Goal: Communication & Community: Share content

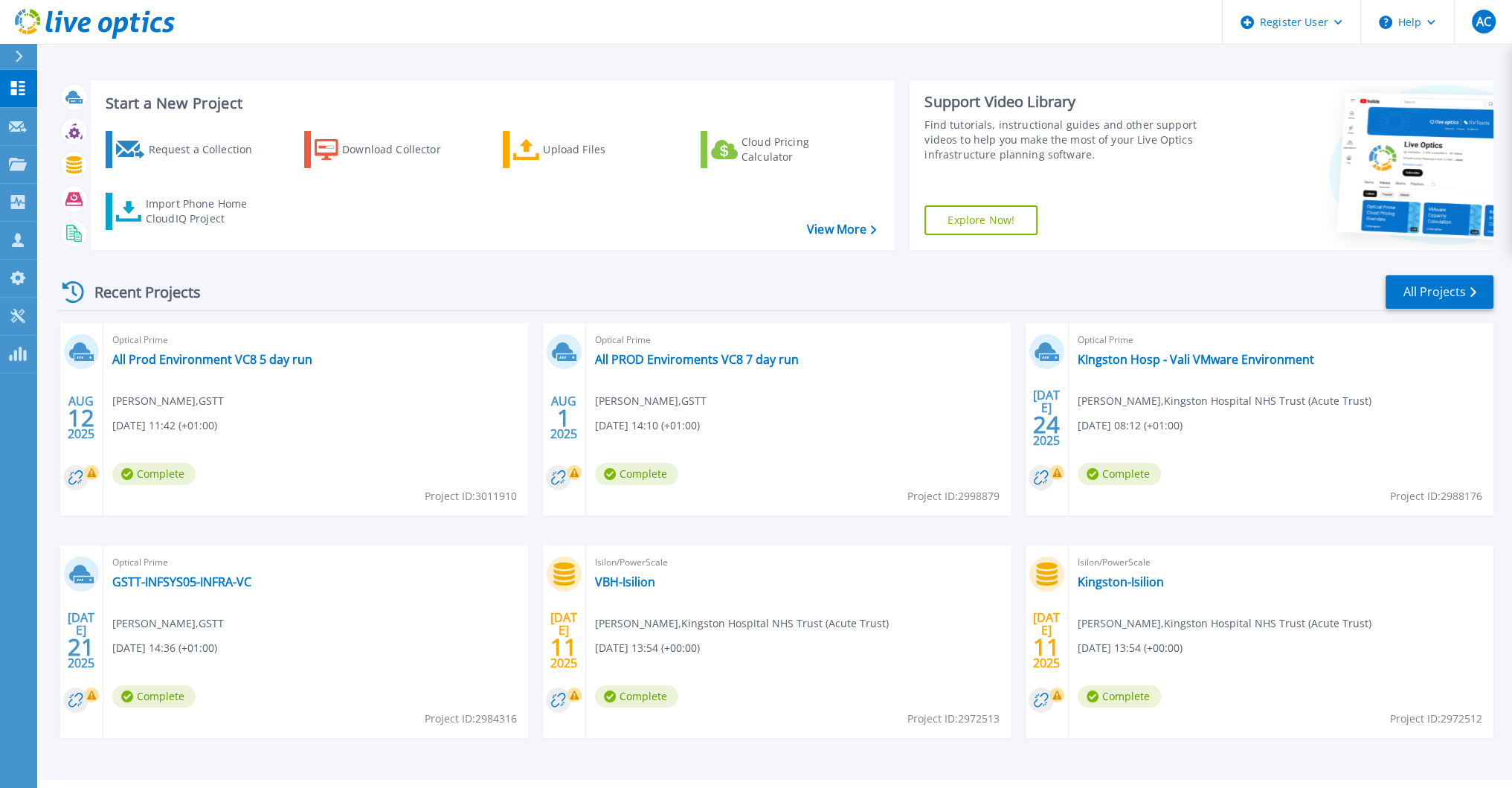
click at [508, 634] on div "Optical Prime GSTT-INFSYS05-INFRA-VC [PERSON_NAME] , GSTT [DATE] 14:36 (+01:00)…" at bounding box center [316, 641] width 425 height 192
click at [1109, 354] on link "KIngston Hosp - Vali VMware Environment" at bounding box center [1196, 359] width 236 height 15
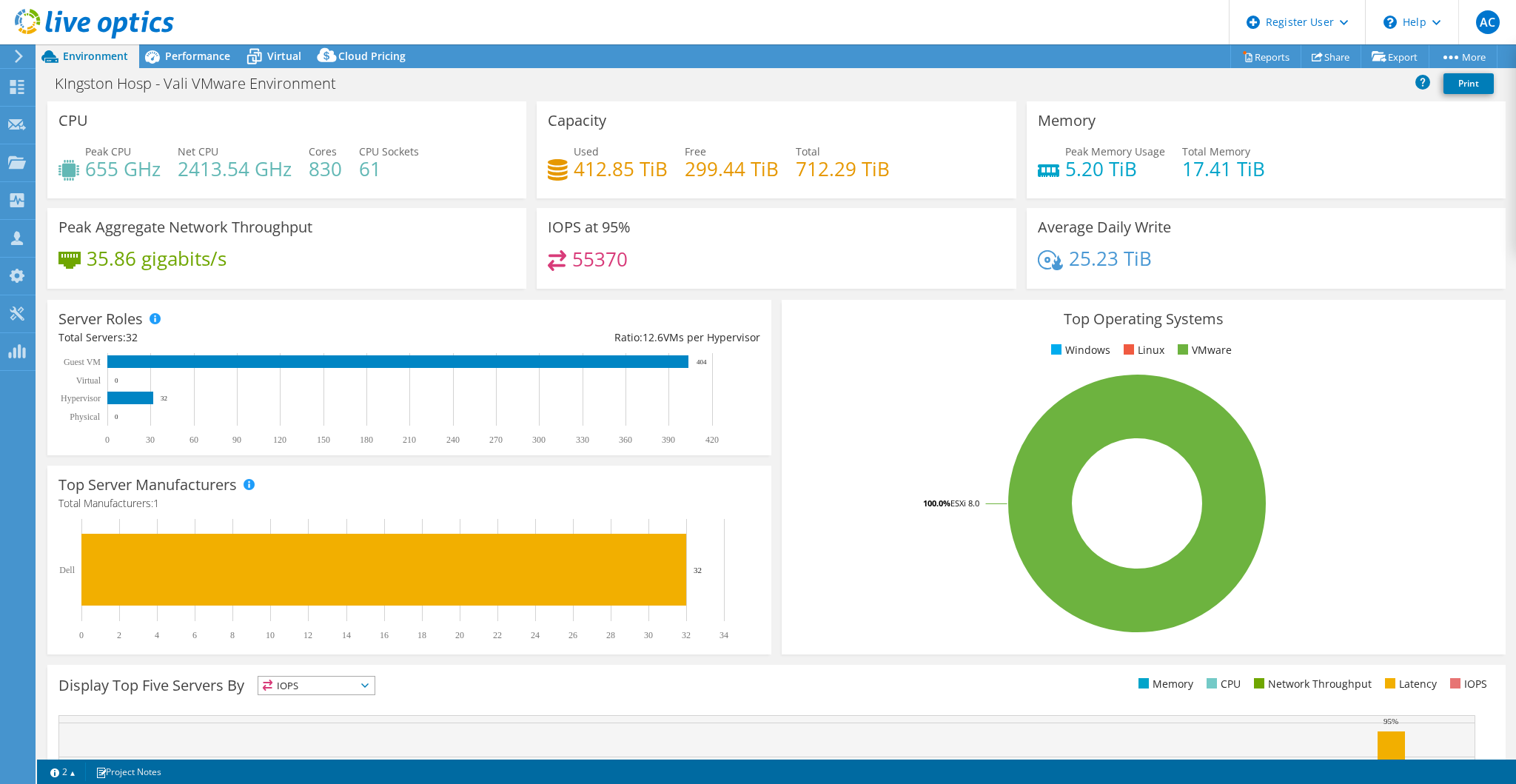
click at [1362, 89] on div "KIngston Hosp - Vali VMware Environment Print" at bounding box center [776, 83] width 1479 height 27
click at [1316, 55] on link "Share" at bounding box center [1331, 57] width 61 height 23
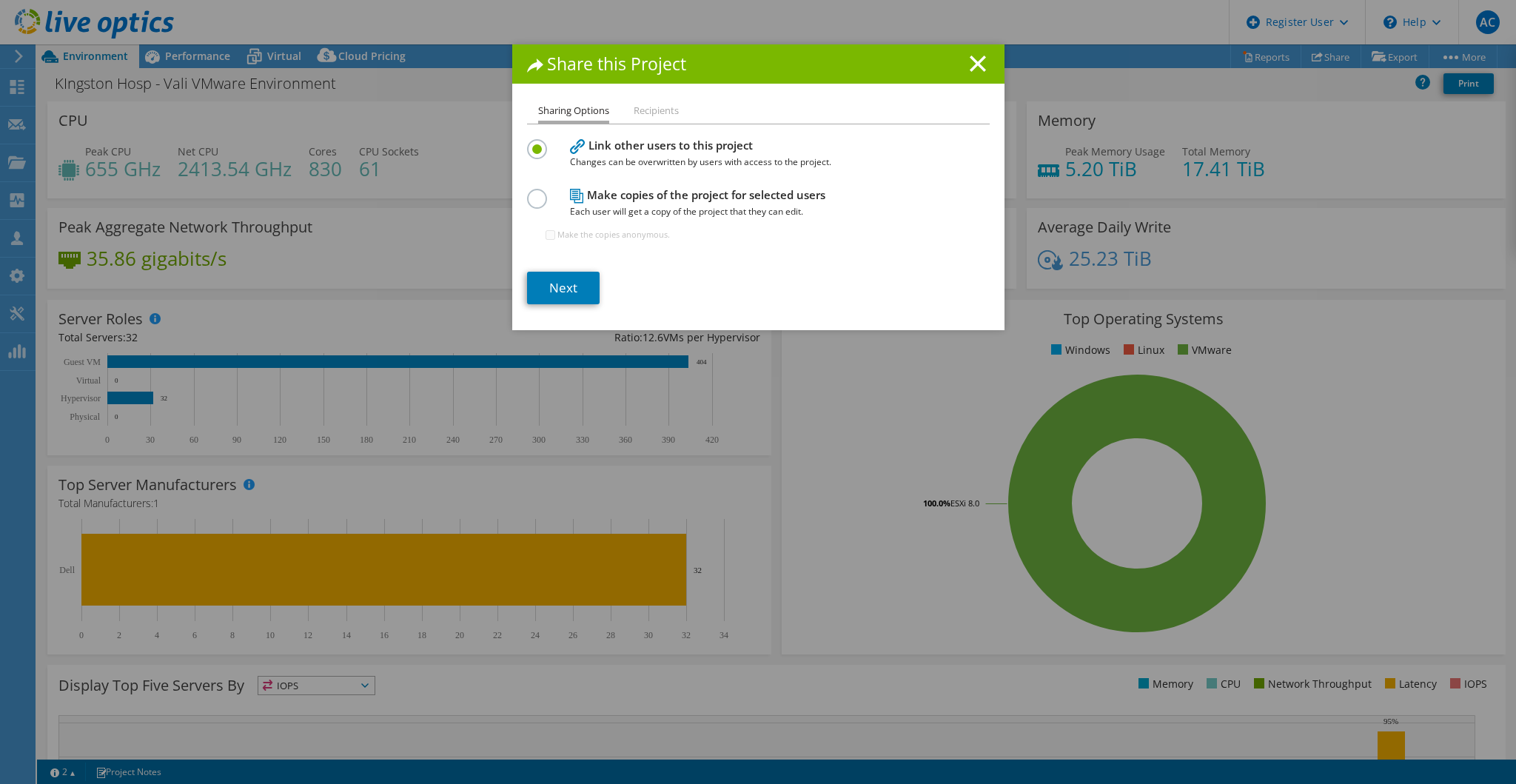
click at [528, 192] on label at bounding box center [540, 190] width 26 height 3
click at [0, 0] on input "radio" at bounding box center [0, 0] width 0 height 0
click at [564, 280] on link "Next" at bounding box center [563, 288] width 73 height 33
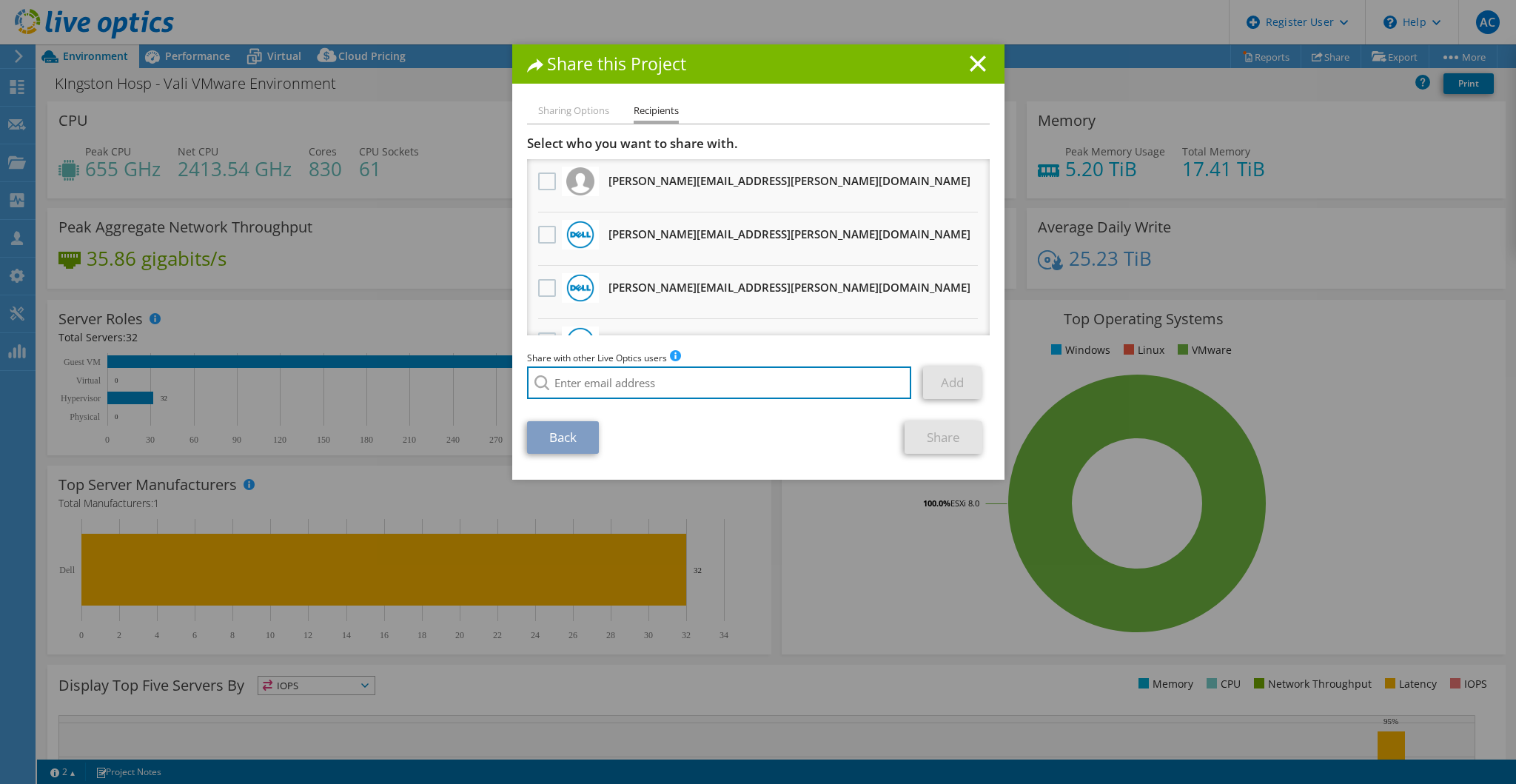
click at [633, 372] on input "search" at bounding box center [719, 383] width 385 height 33
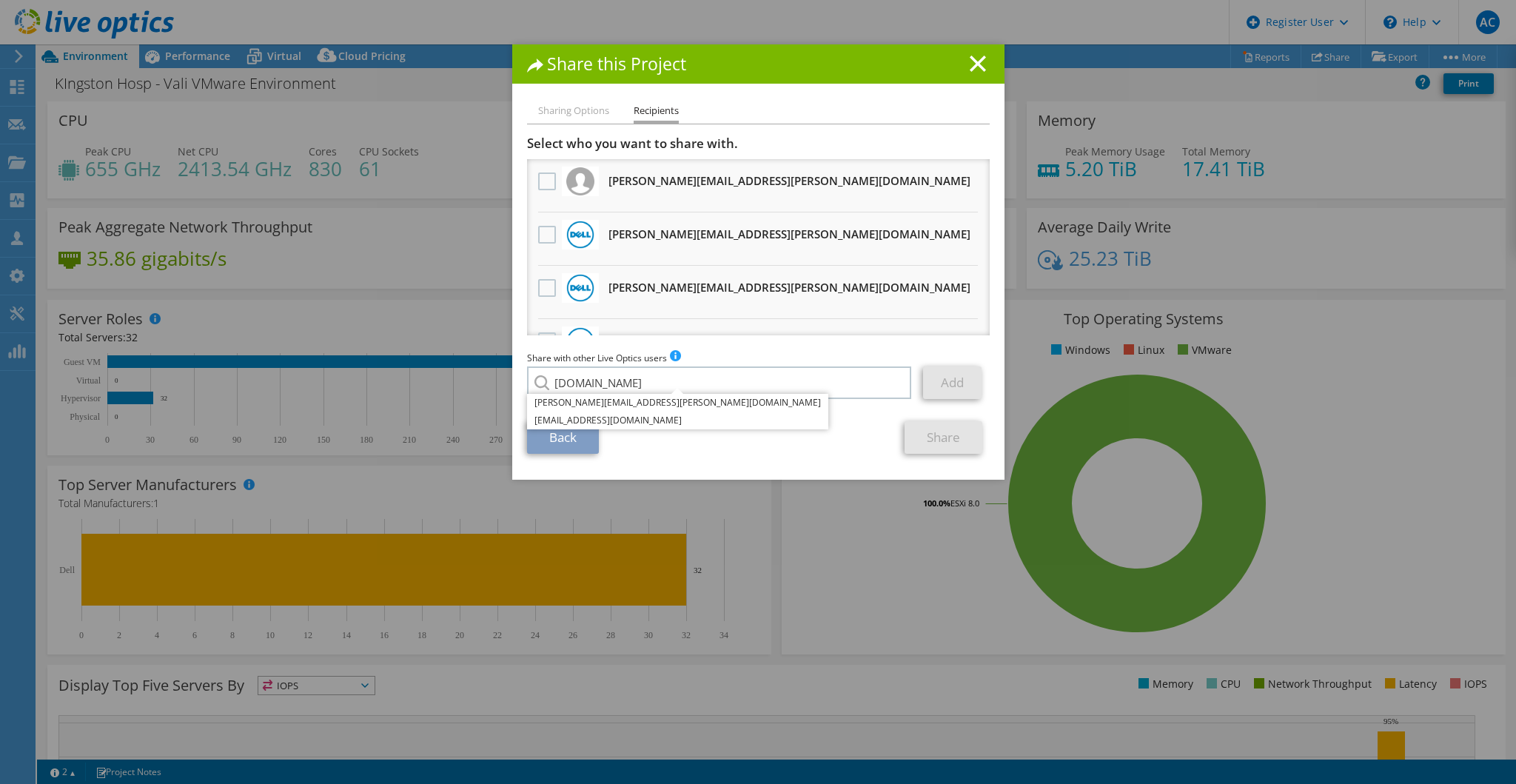
click at [617, 402] on li "Luke.Twigger@dell.com" at bounding box center [677, 402] width 301 height 18
type input "Luke.Twigger@dell.com"
click at [963, 386] on link "Add" at bounding box center [952, 383] width 58 height 33
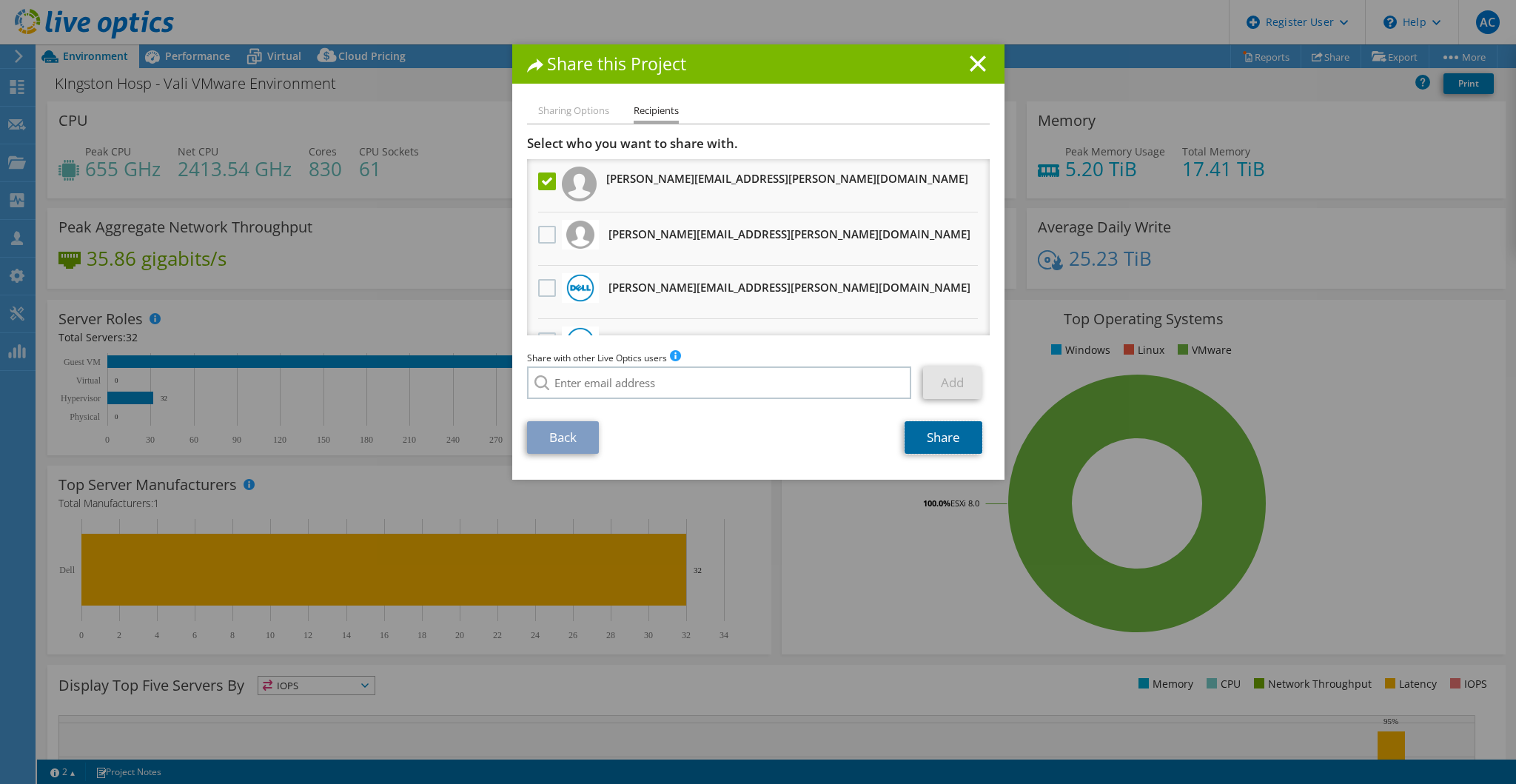
click at [946, 445] on link "Share" at bounding box center [943, 437] width 78 height 33
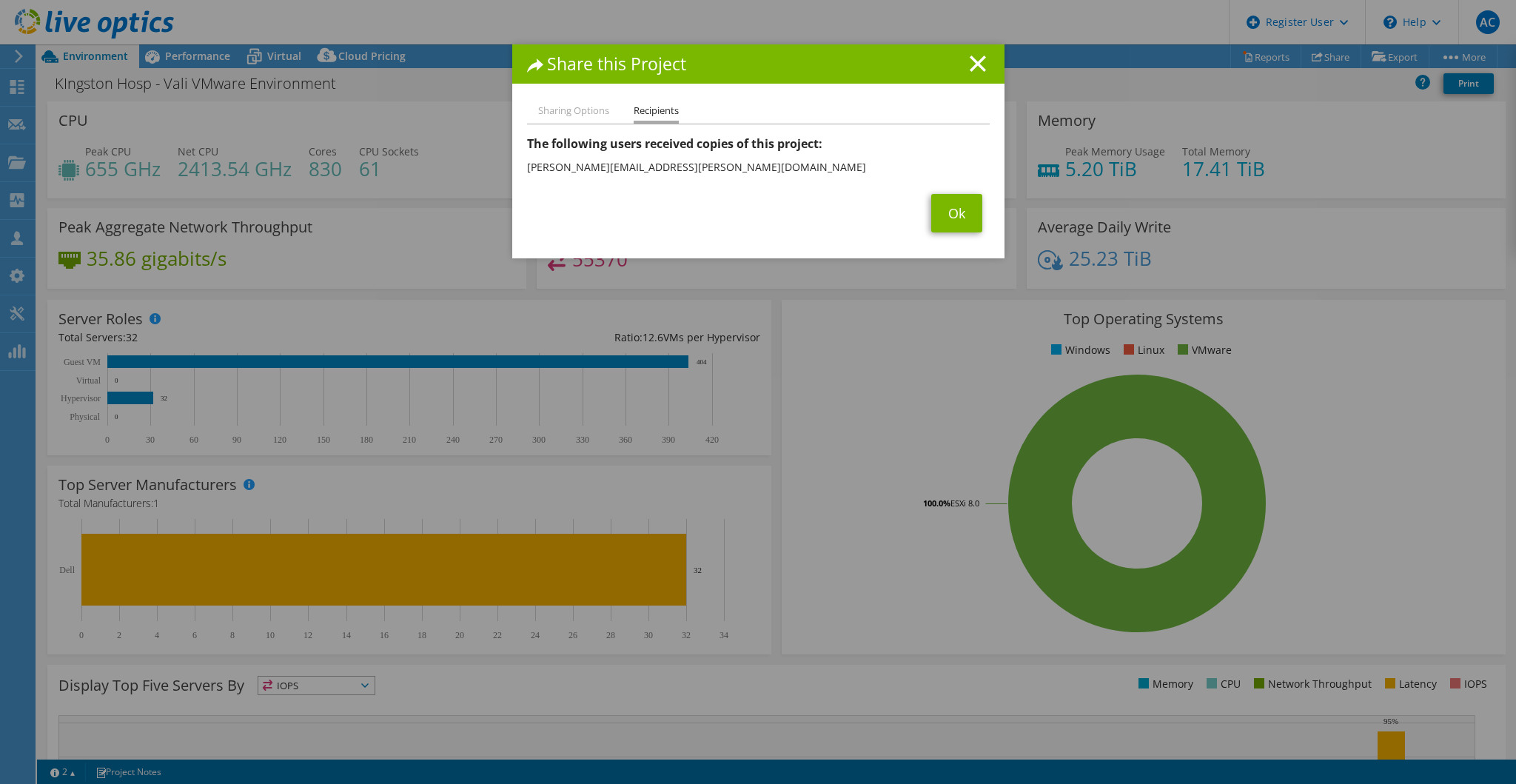
click at [69, 465] on div "Share this Project Sharing Options Recipients Link other users to this project …" at bounding box center [758, 392] width 1516 height 695
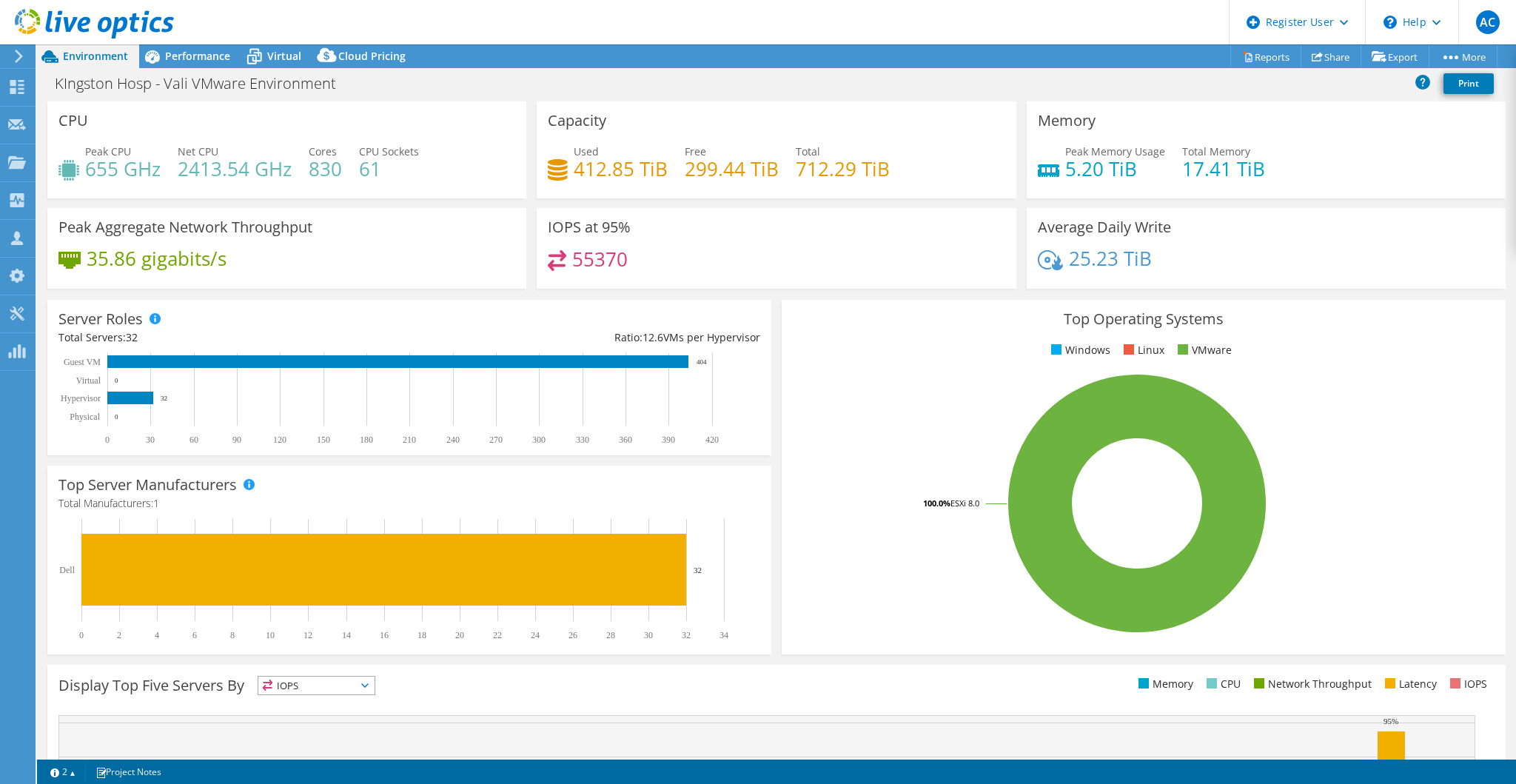
click at [219, 56] on span "Performance" at bounding box center [197, 56] width 65 height 14
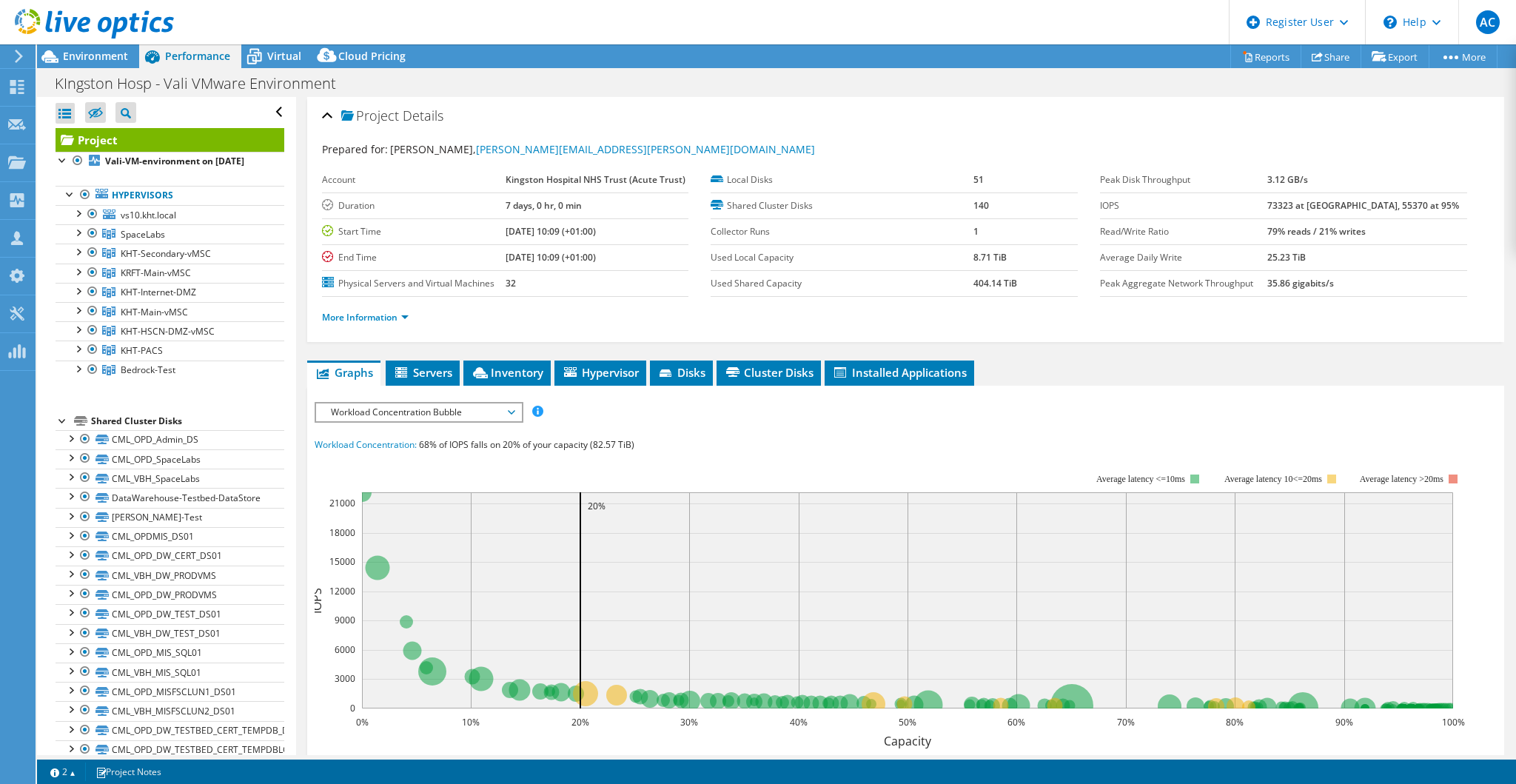
click at [263, 56] on icon at bounding box center [254, 57] width 26 height 26
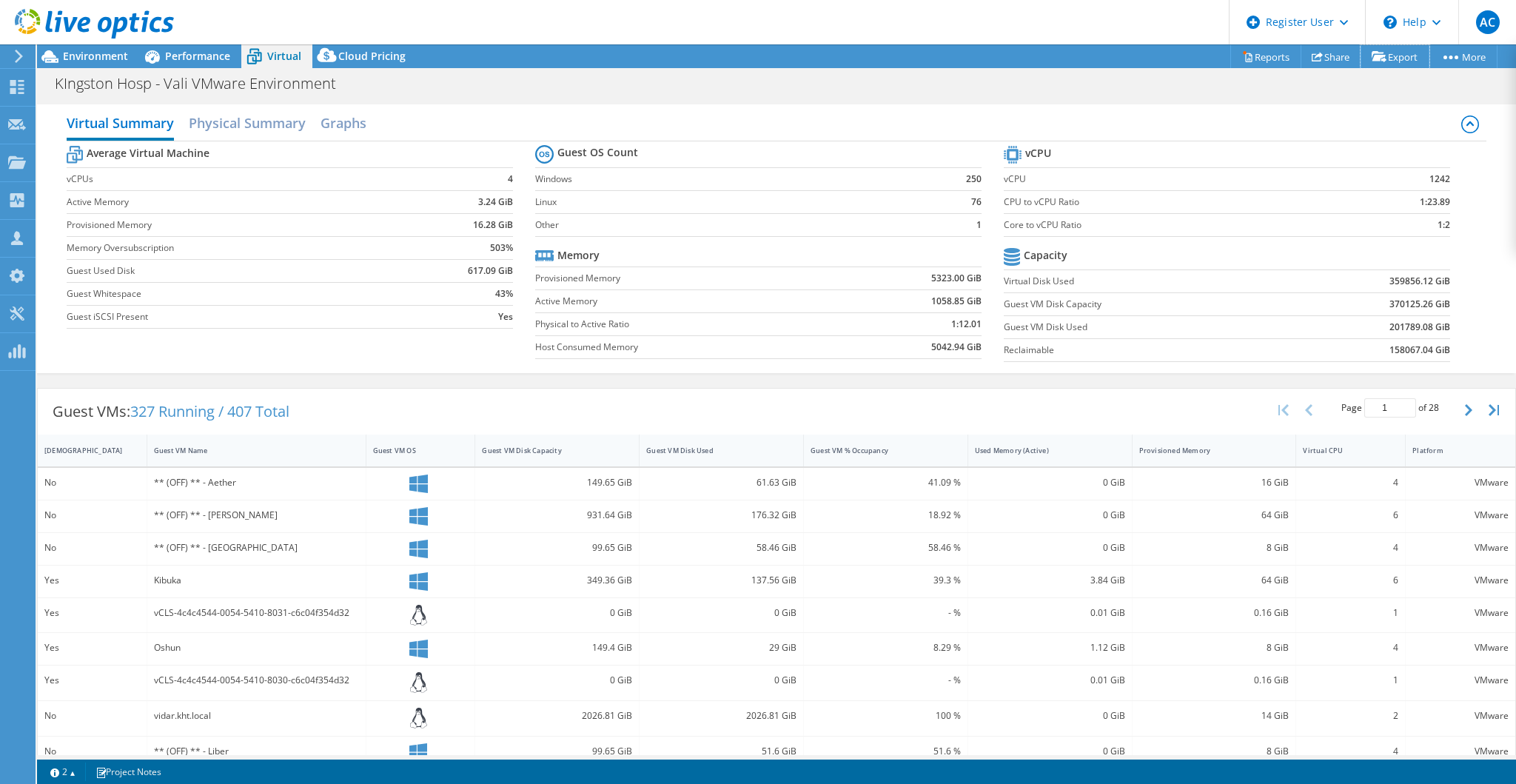
click at [1378, 67] on link "Export" at bounding box center [1395, 57] width 69 height 23
click at [1269, 50] on link "Reports" at bounding box center [1265, 57] width 71 height 23
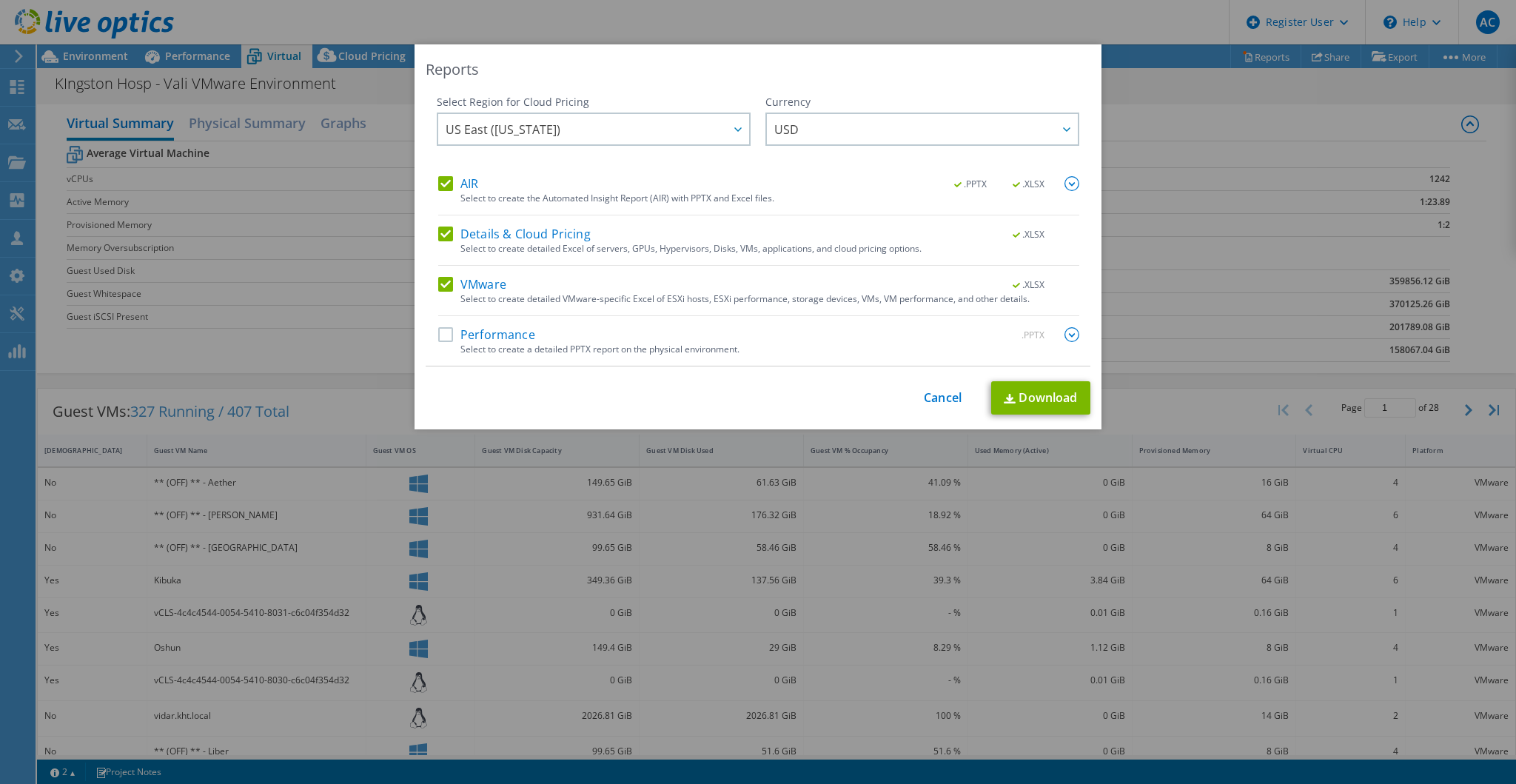
click at [438, 170] on div "Select Region for Cloud Pricing Asia Pacific (Hong Kong) Asia Pacific (Mumbai) …" at bounding box center [594, 135] width 314 height 81
click at [438, 181] on label "AIR" at bounding box center [458, 183] width 40 height 15
click at [0, 0] on input "AIR" at bounding box center [0, 0] width 0 height 0
click at [444, 231] on label "Details & Cloud Pricing" at bounding box center [515, 233] width 153 height 15
click at [0, 0] on input "Details & Cloud Pricing" at bounding box center [0, 0] width 0 height 0
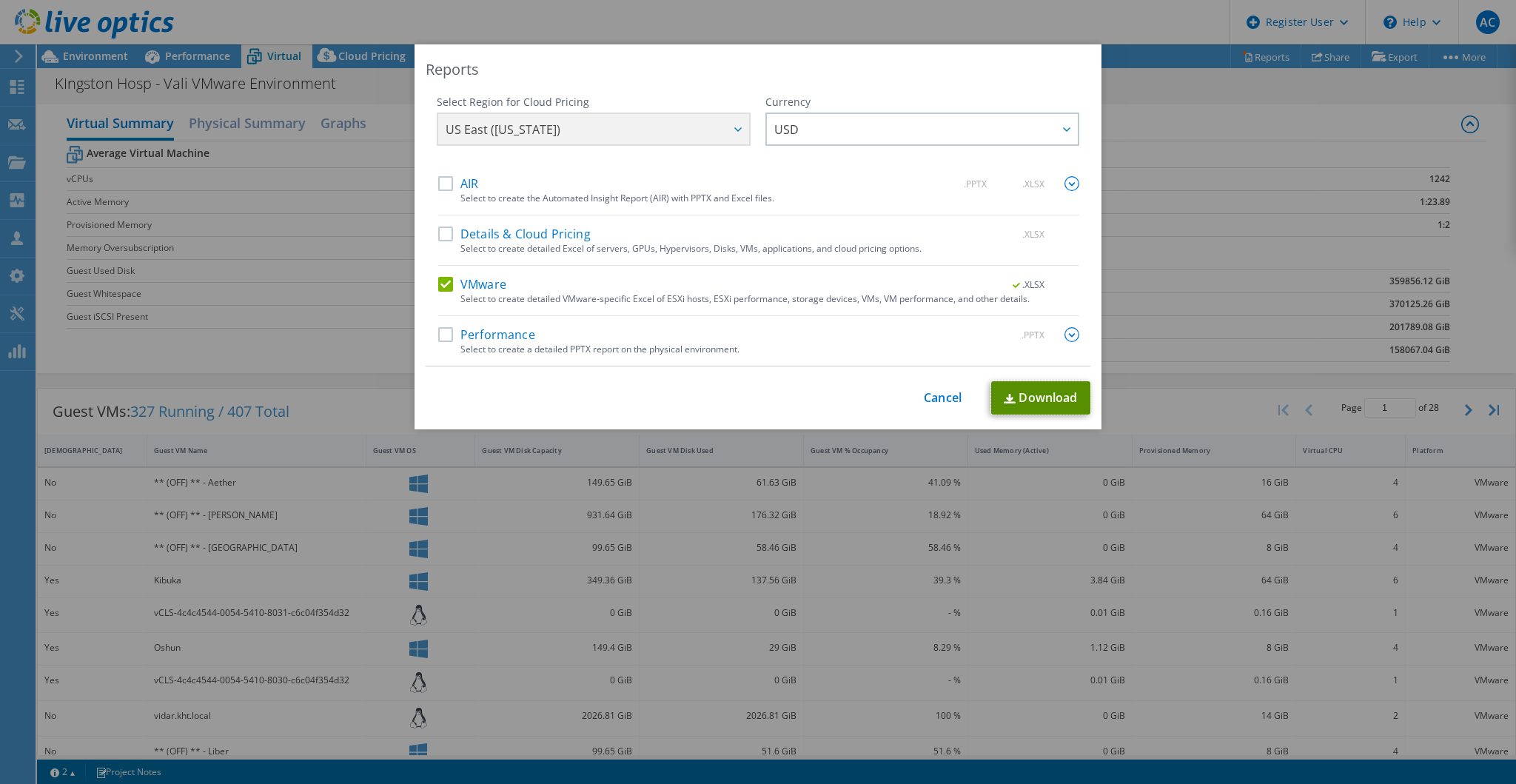
click at [1054, 400] on link "Download" at bounding box center [1041, 397] width 100 height 33
